Goal: Information Seeking & Learning: Learn about a topic

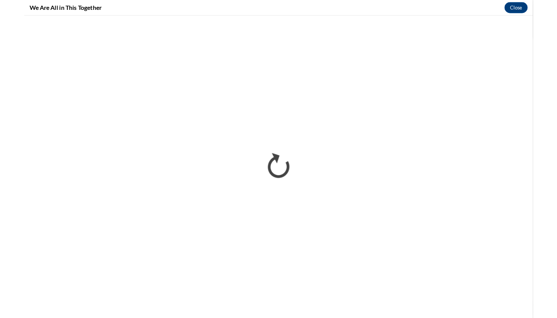
scroll to position [85, 0]
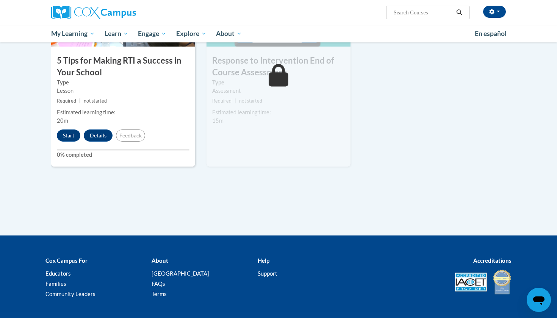
scroll to position [433, 0]
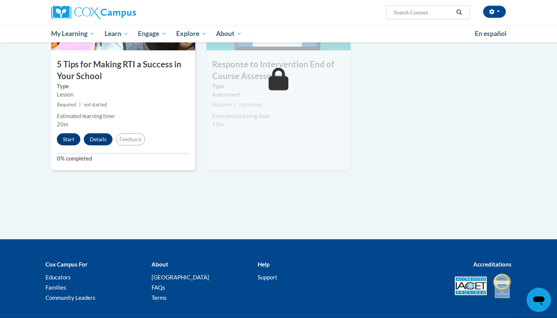
click at [74, 138] on button "Start" at bounding box center [69, 139] width 24 height 12
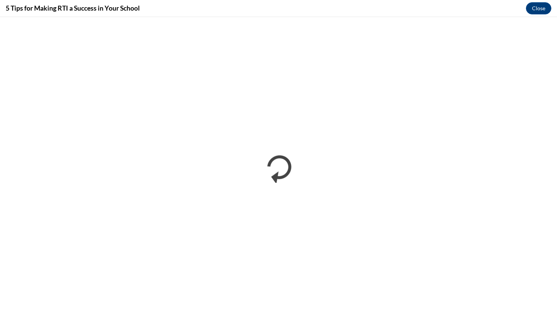
scroll to position [0, 0]
